Goal: Task Accomplishment & Management: Manage account settings

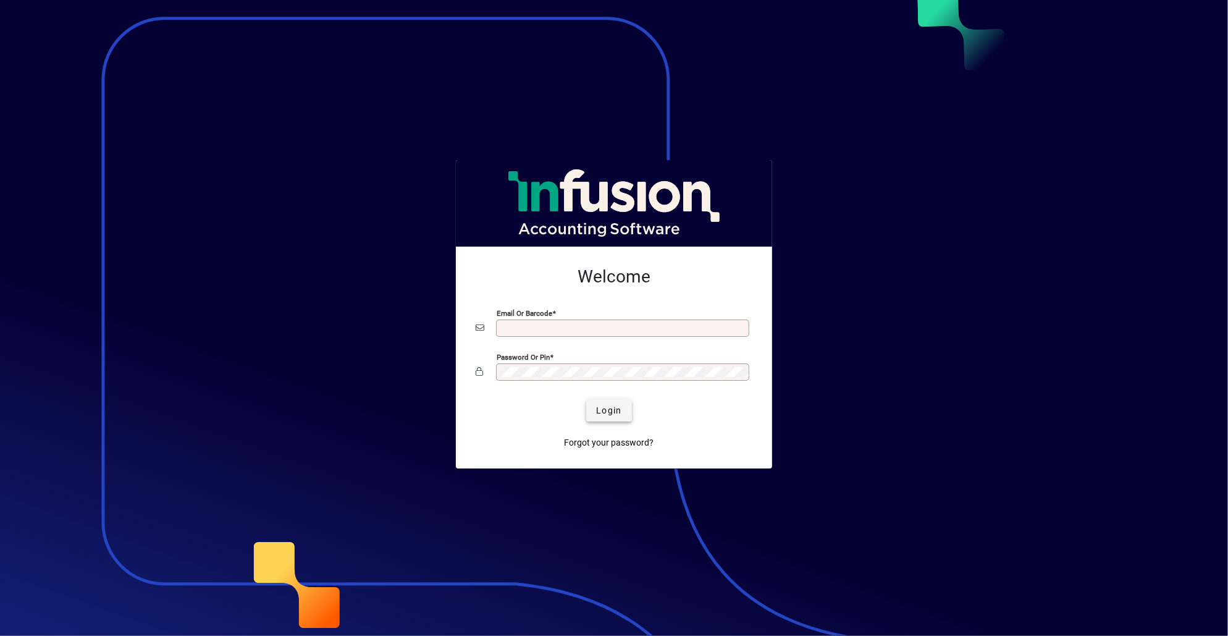
type input "**********"
click at [597, 403] on span "submit" at bounding box center [608, 410] width 45 height 30
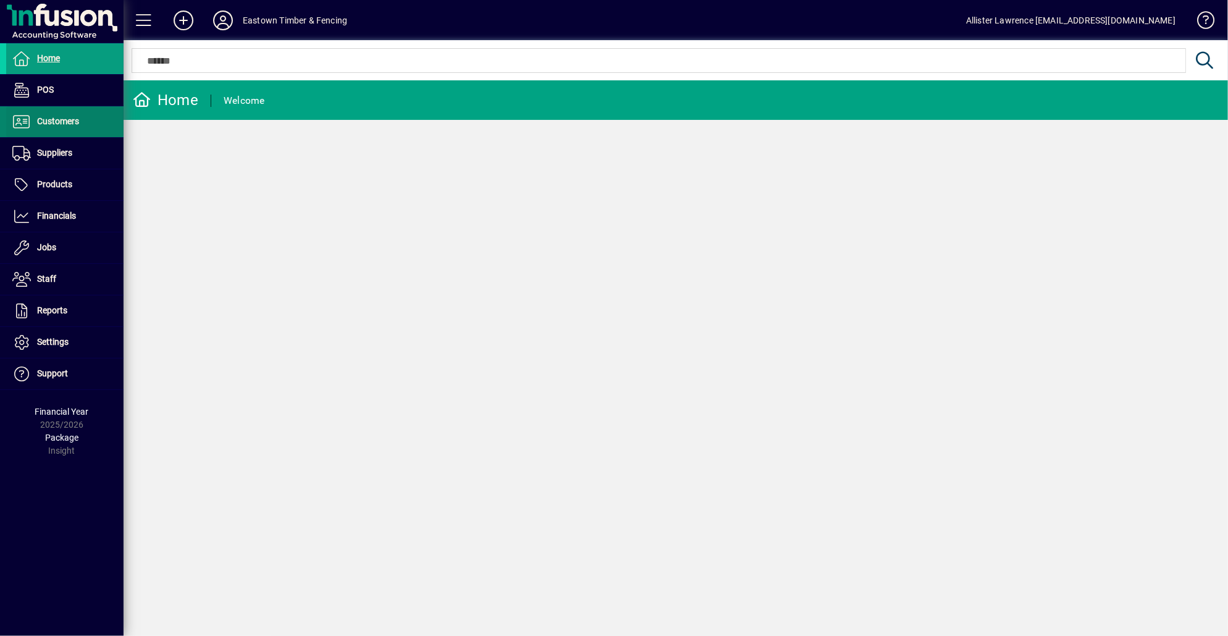
click at [68, 132] on span at bounding box center [64, 122] width 117 height 30
